Goal: Navigation & Orientation: Understand site structure

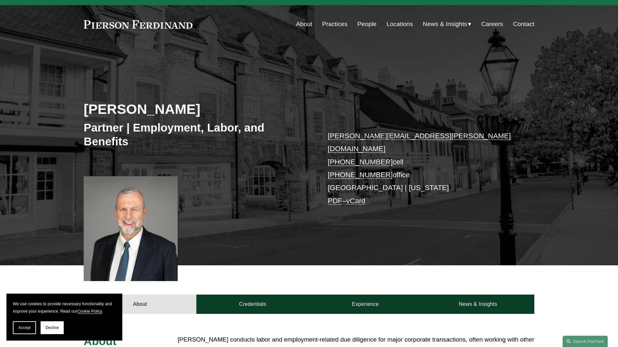
scroll to position [13, 0]
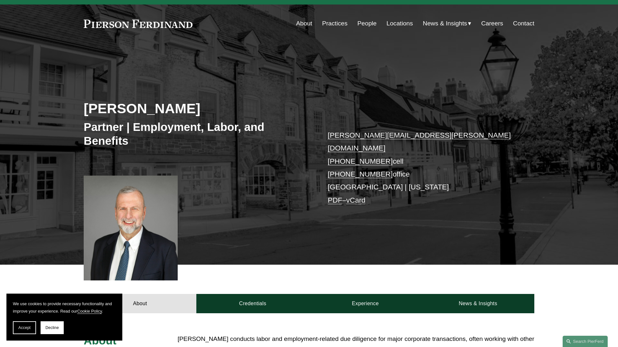
click at [333, 25] on link "Practices" at bounding box center [334, 23] width 25 height 12
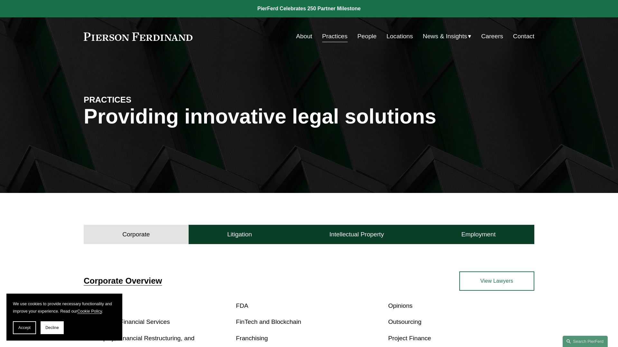
click at [365, 39] on link "People" at bounding box center [366, 36] width 19 height 12
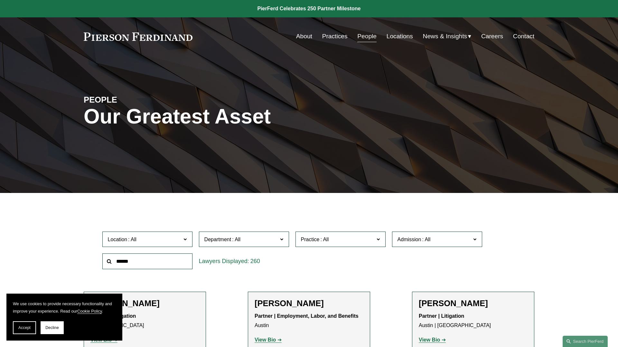
click at [301, 38] on link "About" at bounding box center [304, 36] width 16 height 12
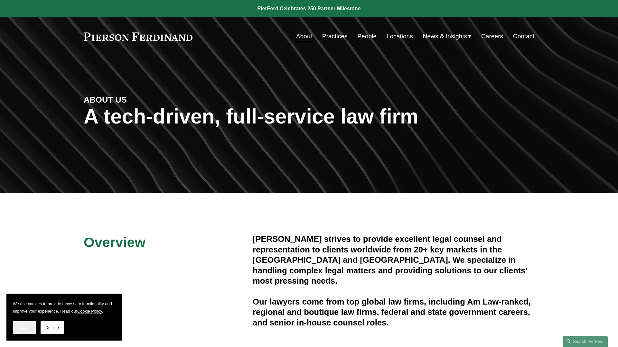
click at [24, 332] on button "Accept" at bounding box center [24, 328] width 23 height 13
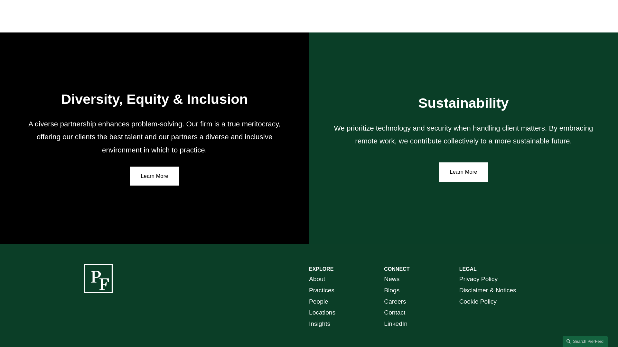
scroll to position [1135, 0]
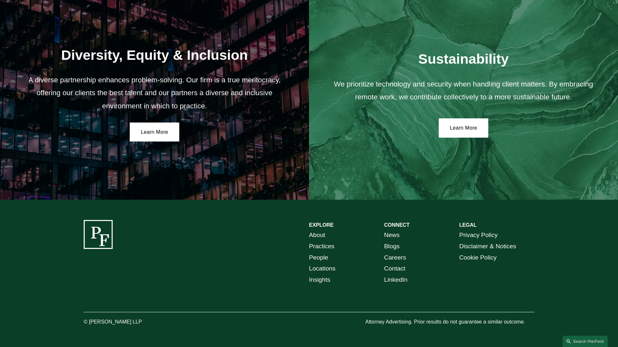
click at [324, 246] on link "Practices" at bounding box center [321, 246] width 25 height 11
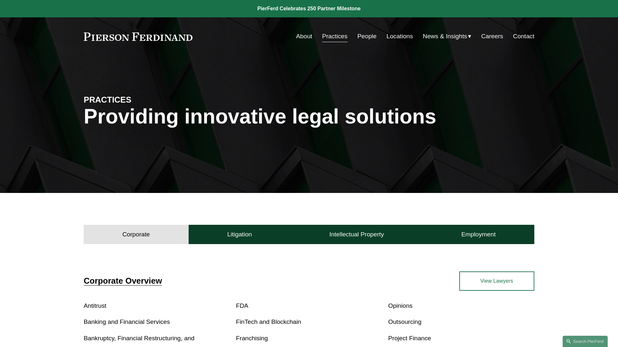
click at [175, 38] on link at bounding box center [138, 37] width 109 height 8
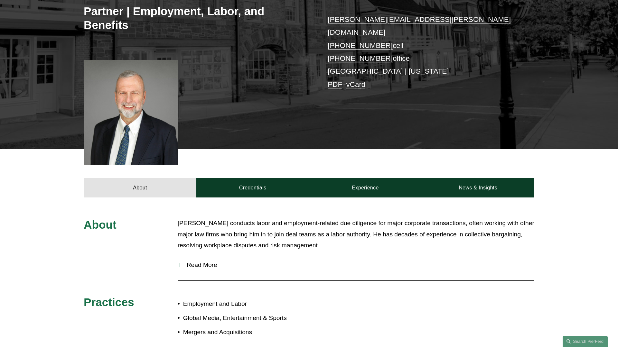
scroll to position [147, 0]
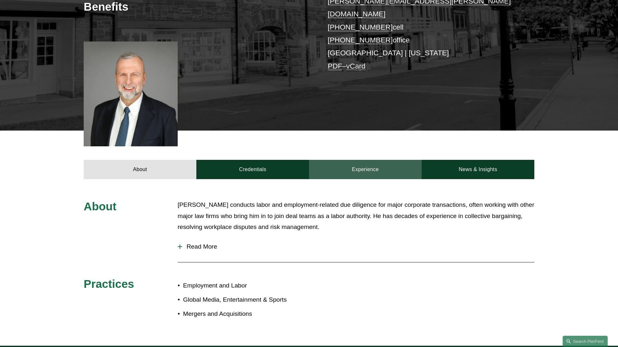
click at [365, 164] on link "Experience" at bounding box center [365, 169] width 113 height 19
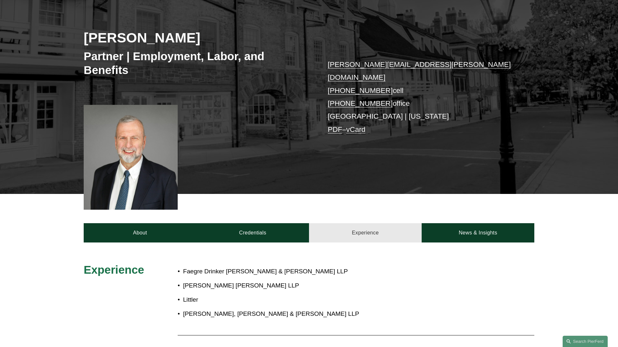
scroll to position [0, 0]
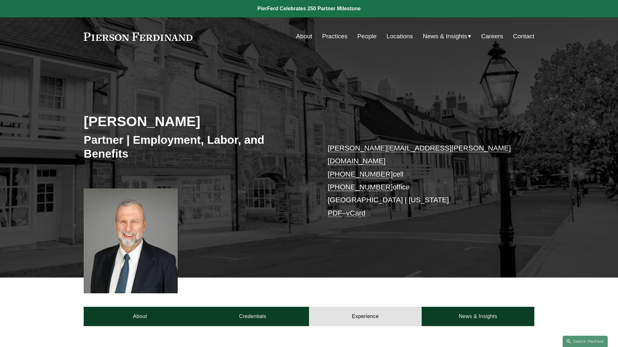
click at [525, 36] on link "Contact" at bounding box center [523, 36] width 21 height 12
